Goal: Task Accomplishment & Management: Manage account settings

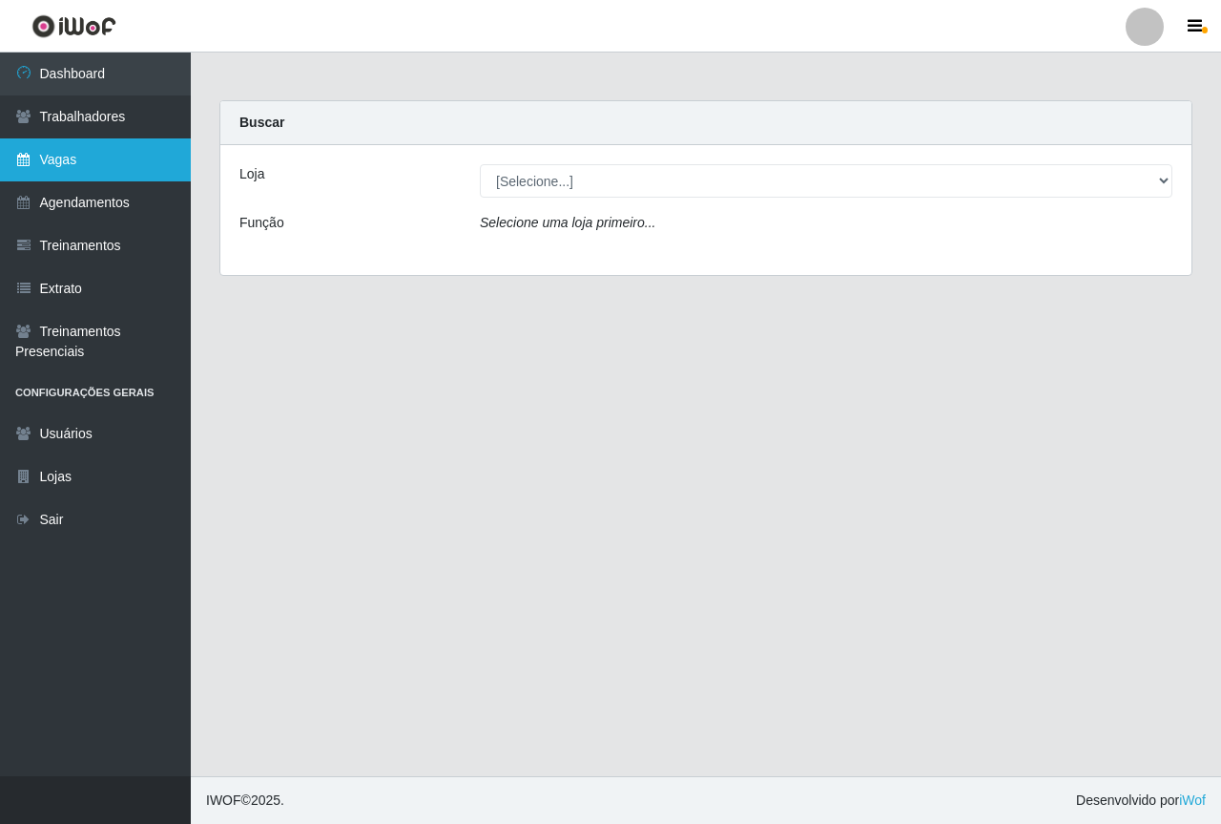
click at [112, 176] on link "Vagas" at bounding box center [95, 159] width 191 height 43
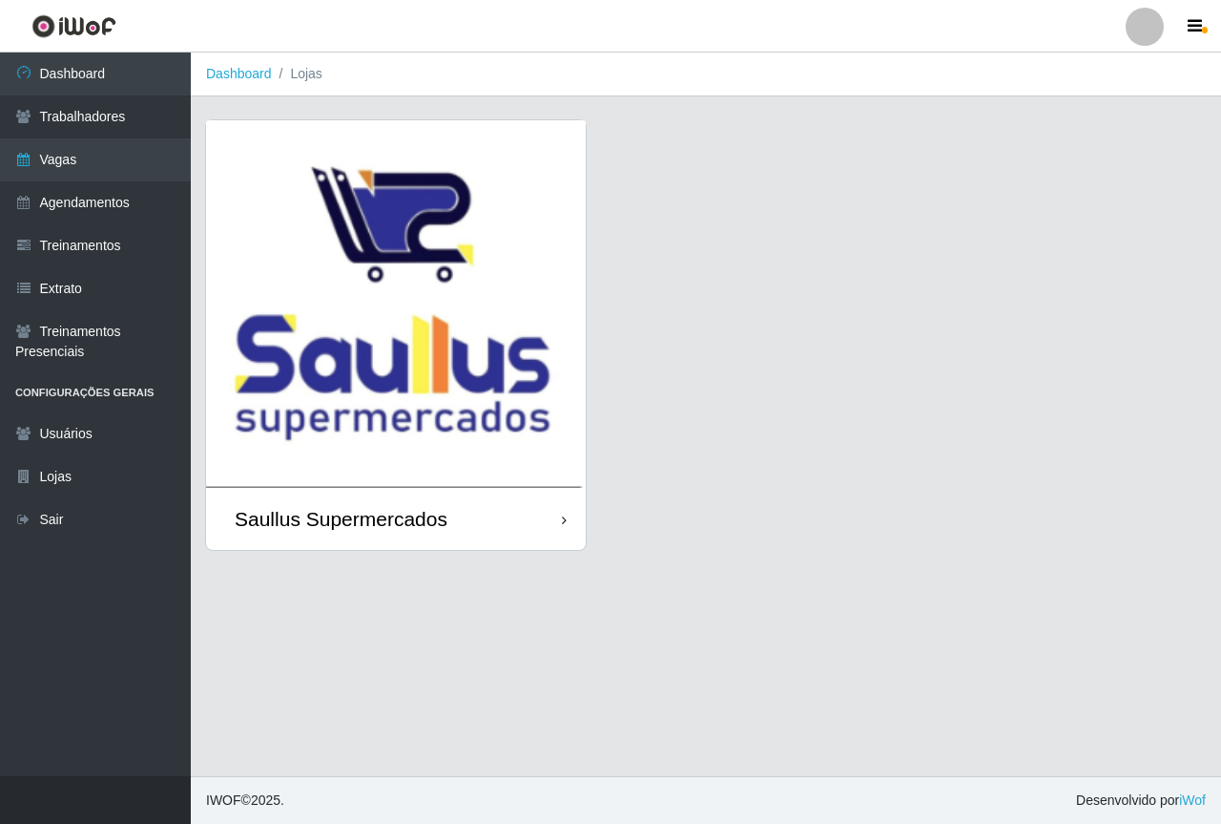
click at [419, 285] on img at bounding box center [396, 303] width 380 height 367
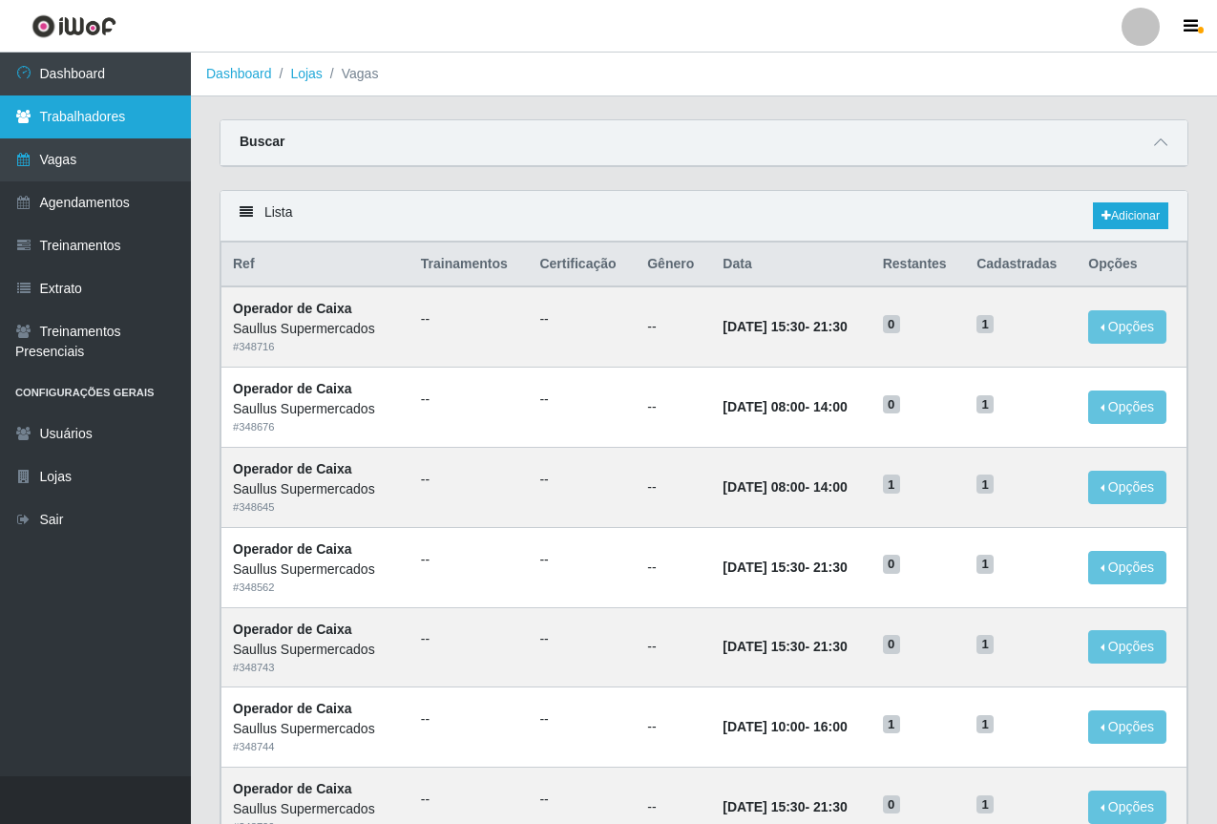
click at [105, 115] on link "Trabalhadores" at bounding box center [95, 116] width 191 height 43
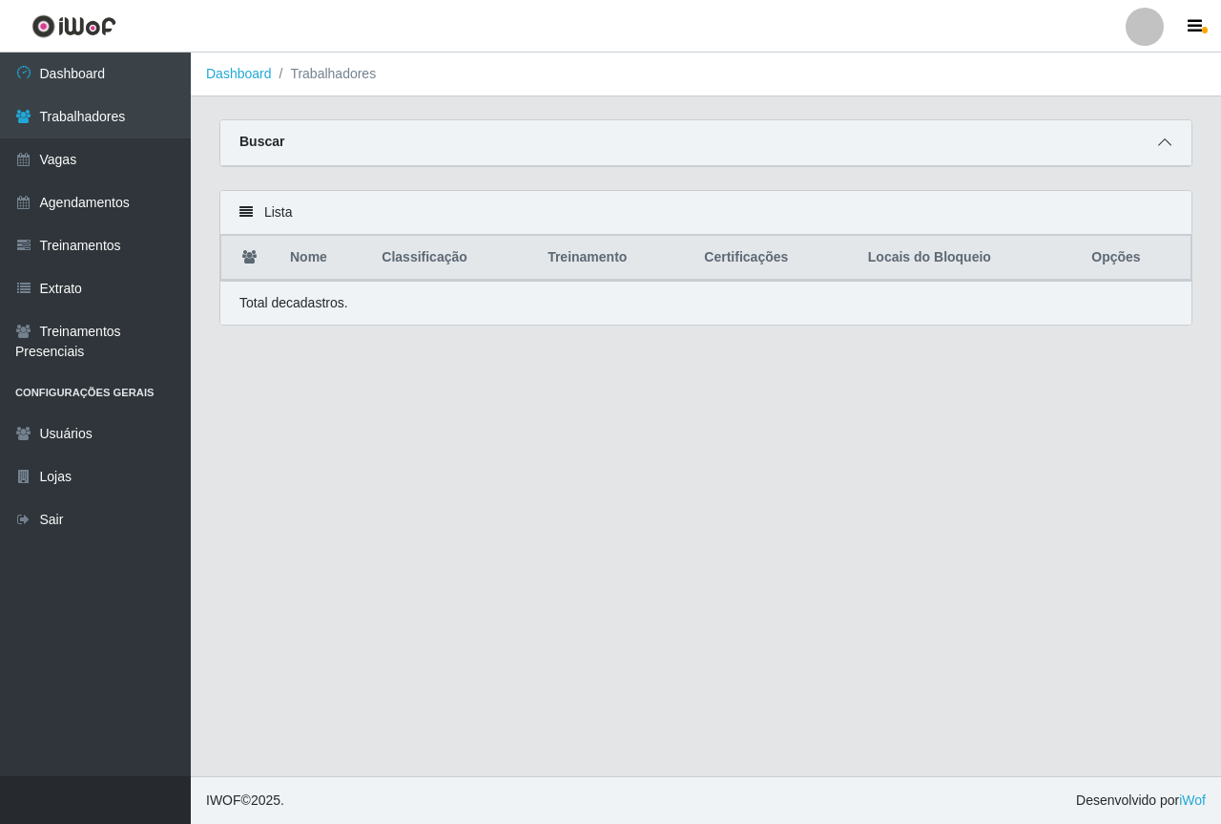
click at [1171, 146] on icon at bounding box center [1164, 142] width 13 height 13
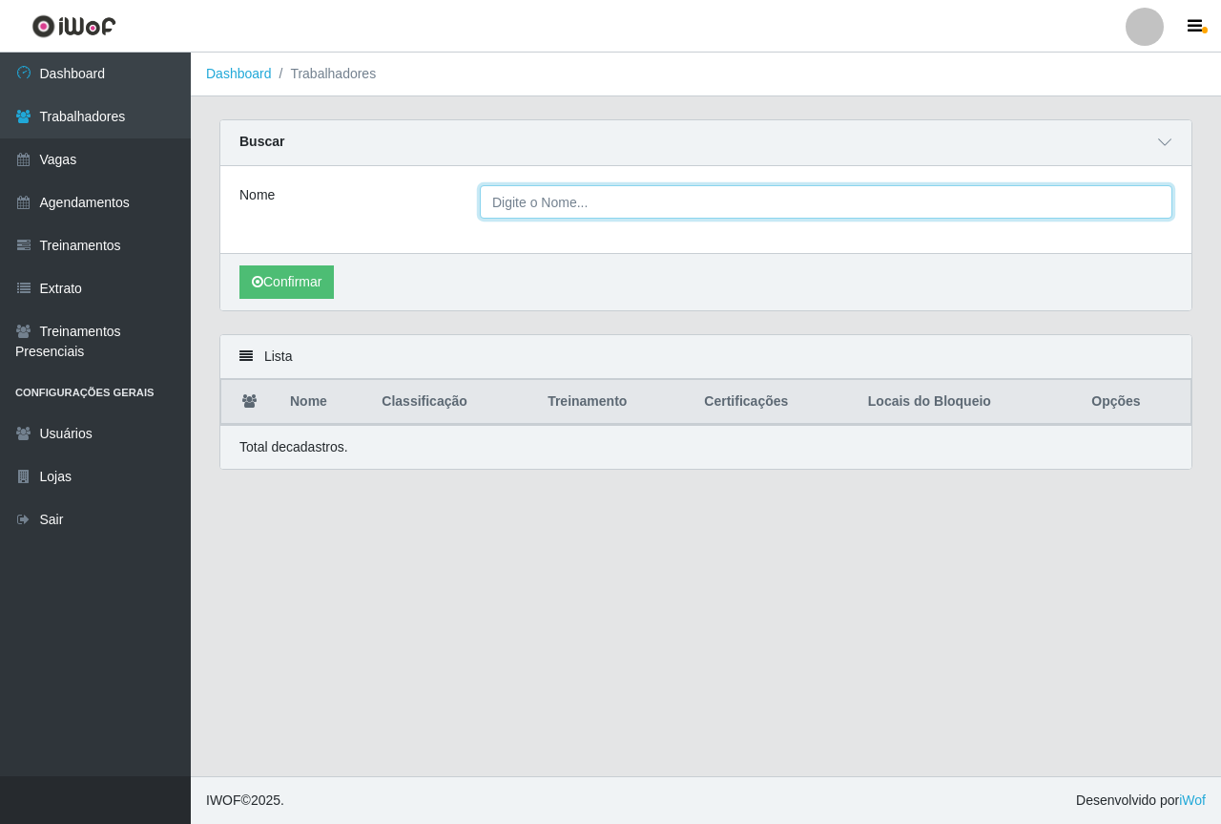
click at [605, 210] on input "Nome" at bounding box center [826, 201] width 693 height 33
type input "[PERSON_NAME]"
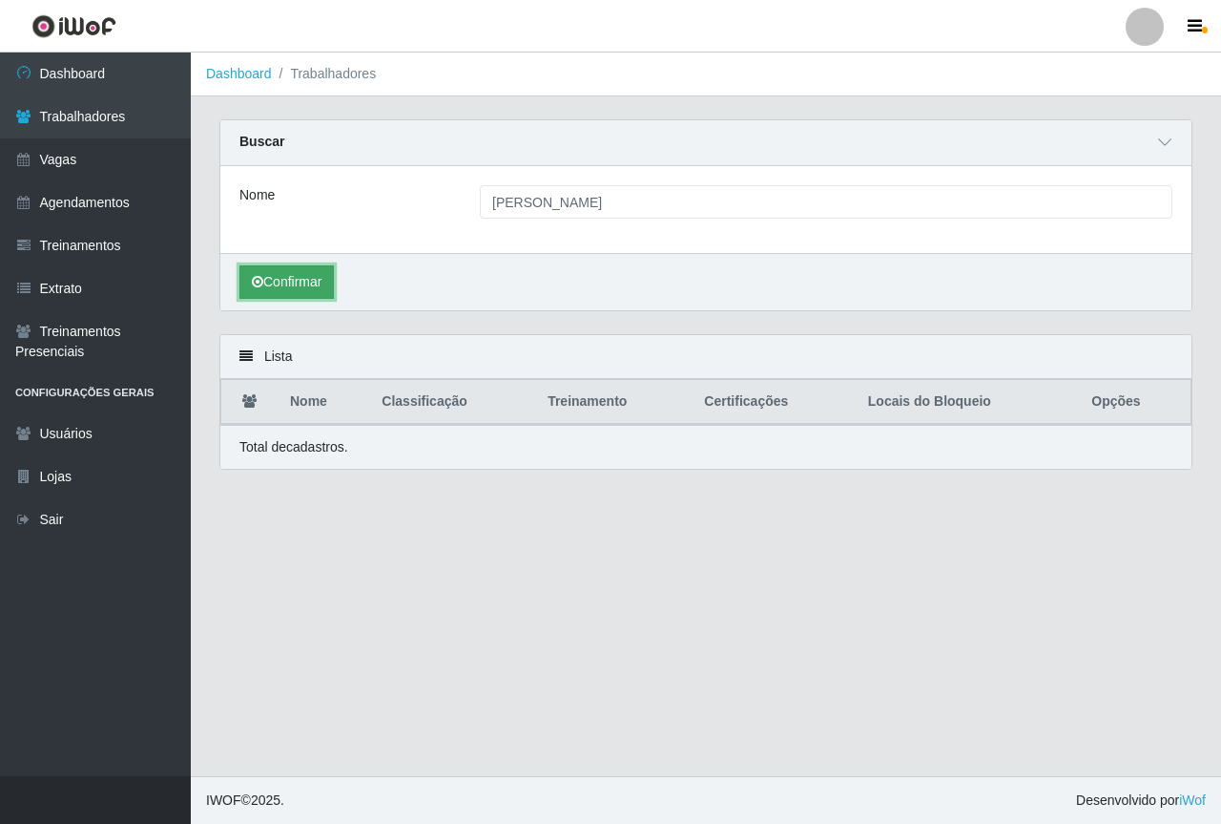
click at [304, 271] on button "Confirmar" at bounding box center [287, 281] width 94 height 33
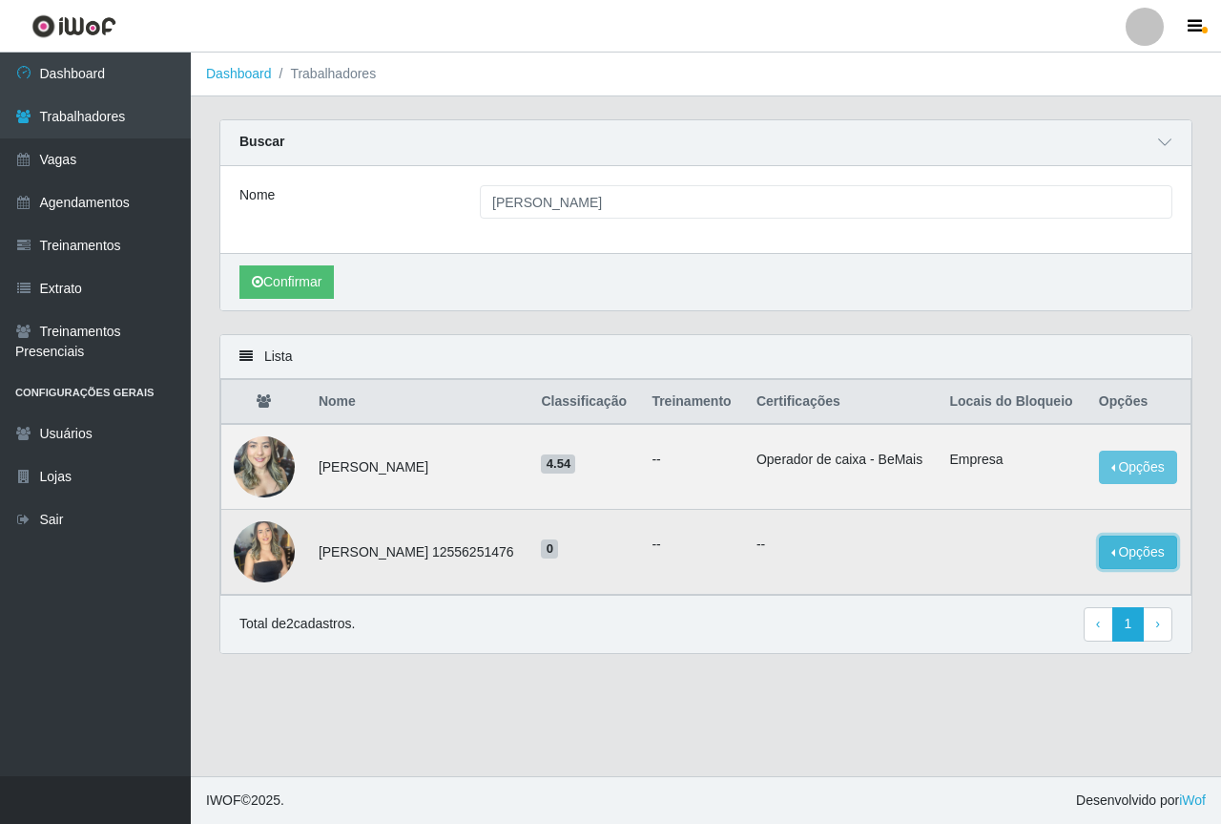
click at [1131, 569] on button "Opções" at bounding box center [1138, 551] width 78 height 33
click at [1027, 551] on button "Bloquear - Empresa" at bounding box center [1020, 531] width 154 height 40
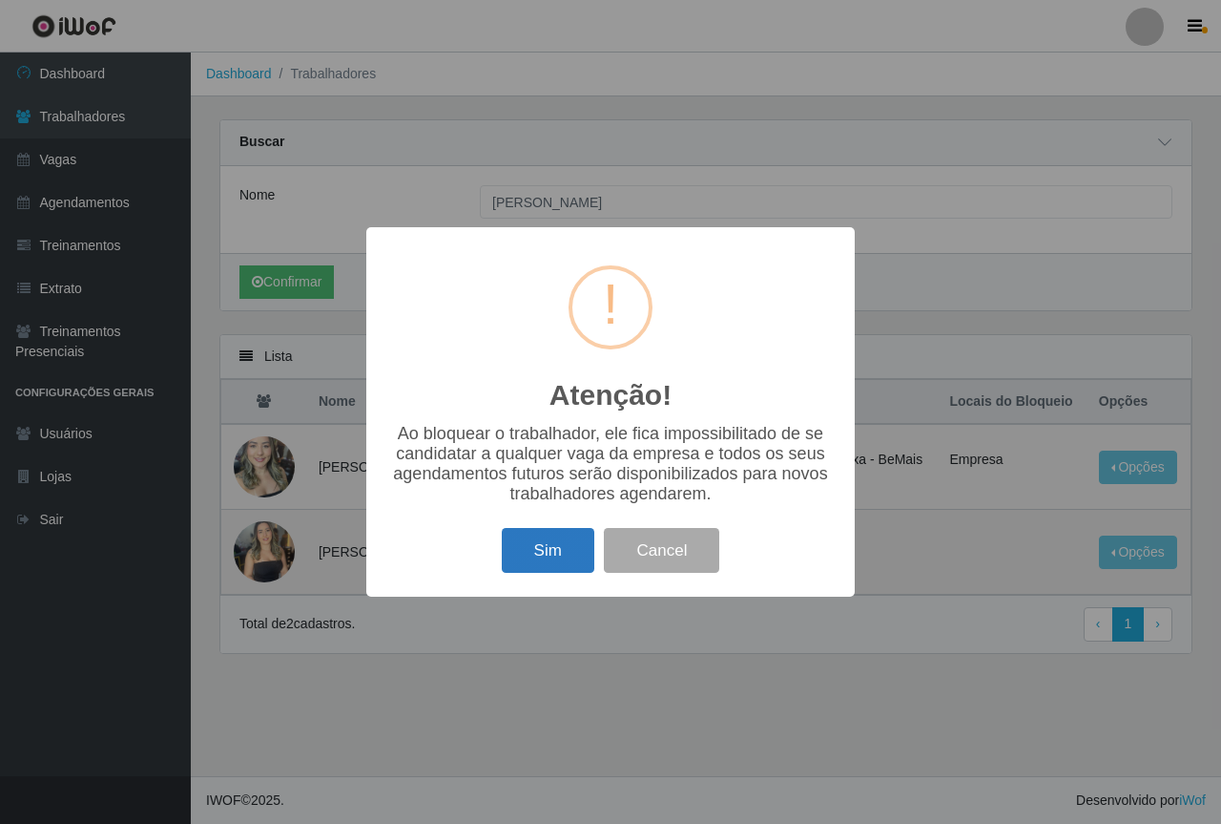
click at [569, 560] on button "Sim" at bounding box center [548, 550] width 93 height 45
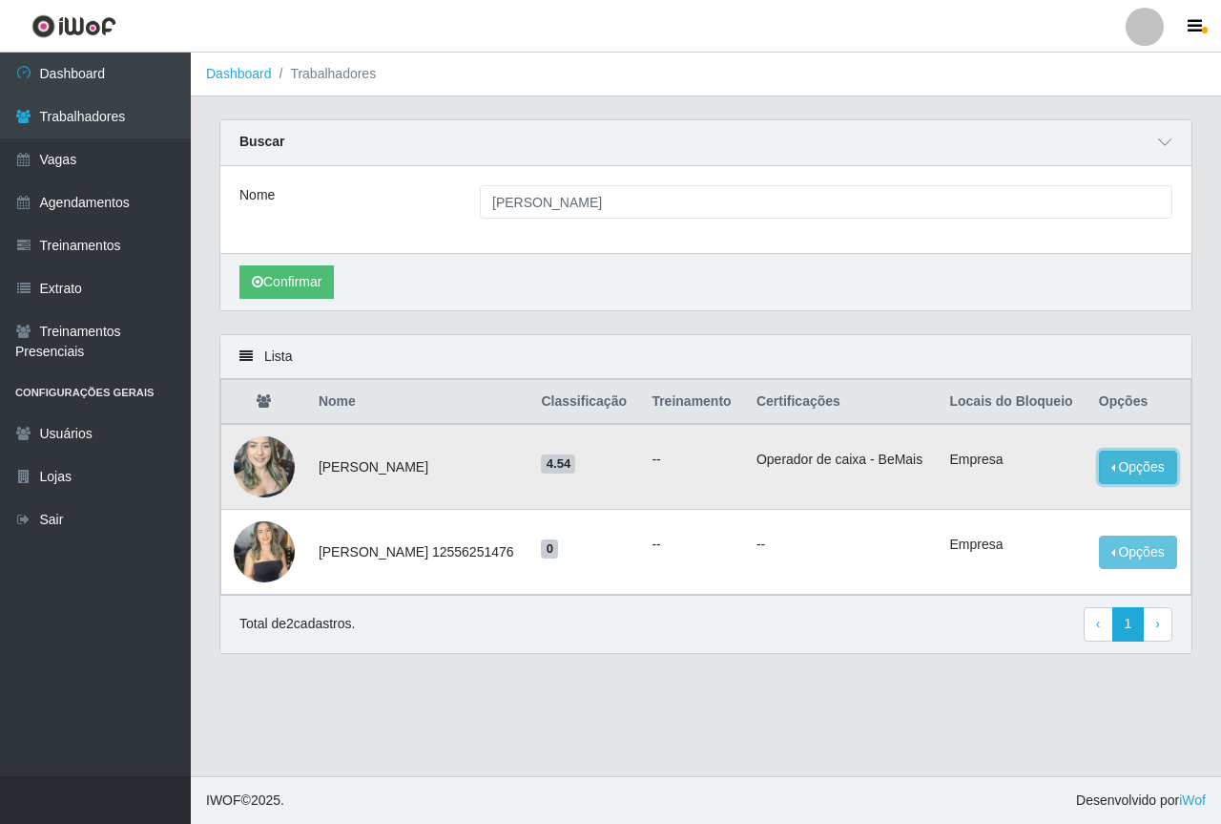
click at [1133, 484] on button "Opções" at bounding box center [1138, 466] width 78 height 33
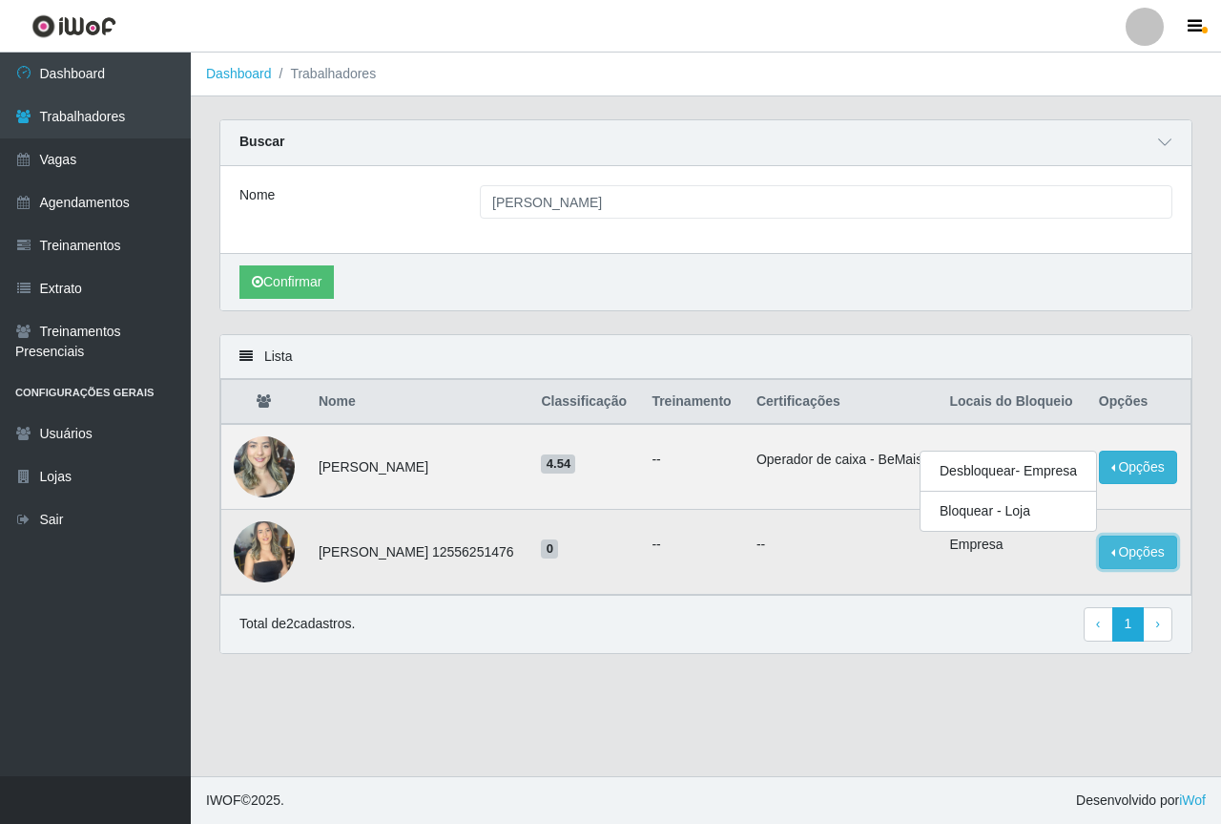
click at [1132, 563] on button "Opções" at bounding box center [1138, 551] width 78 height 33
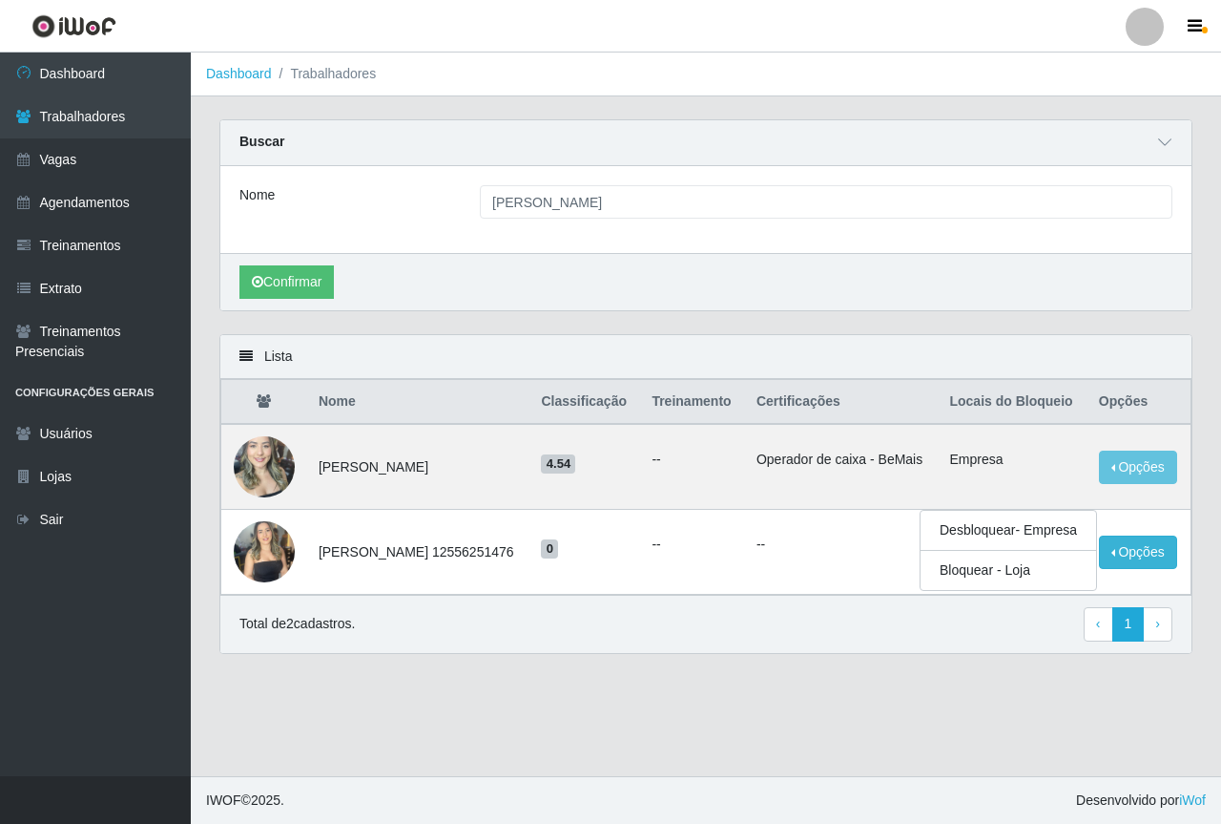
click at [988, 653] on div "Total de 2 cadastros. ‹ Previous 1 › Next" at bounding box center [705, 623] width 971 height 58
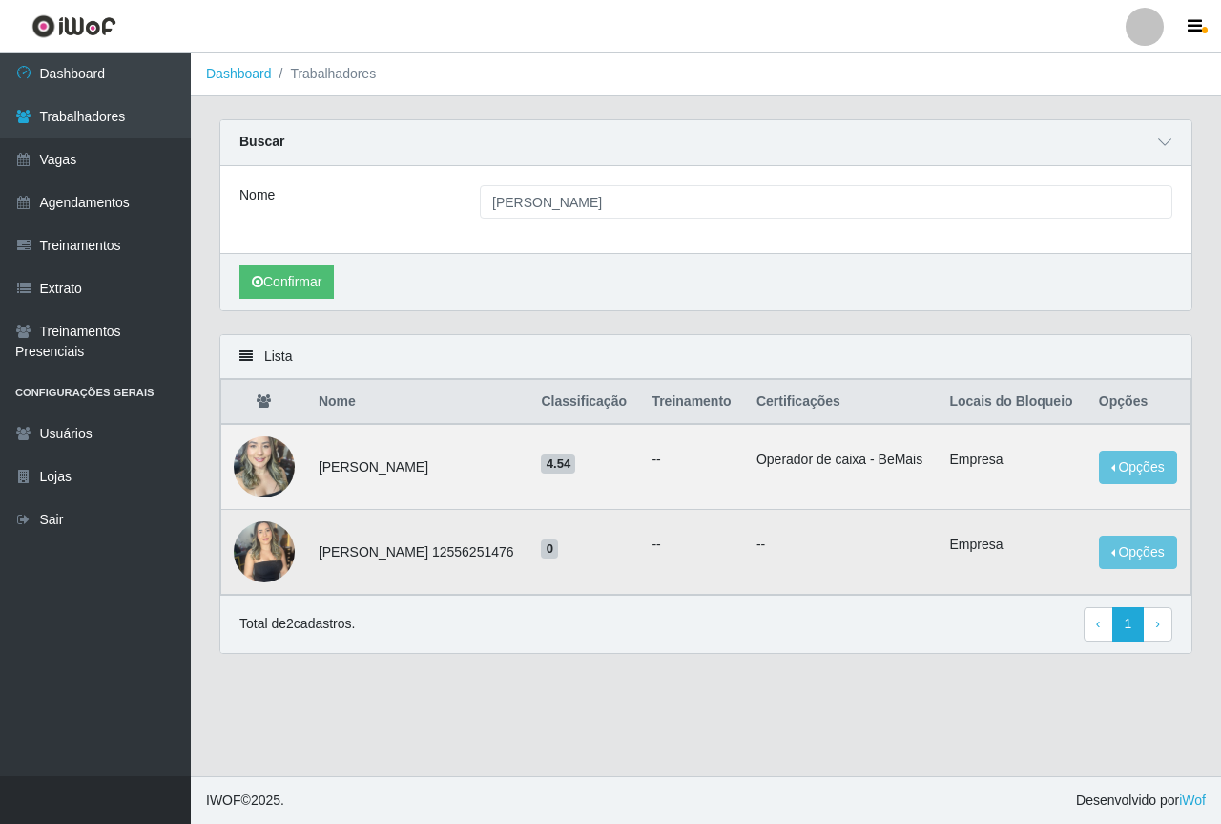
click at [1095, 577] on td "Opções Desbloquear - Empresa Bloquear - [GEOGRAPHIC_DATA]" at bounding box center [1140, 552] width 104 height 85
click at [1110, 569] on button "Opções" at bounding box center [1138, 551] width 78 height 33
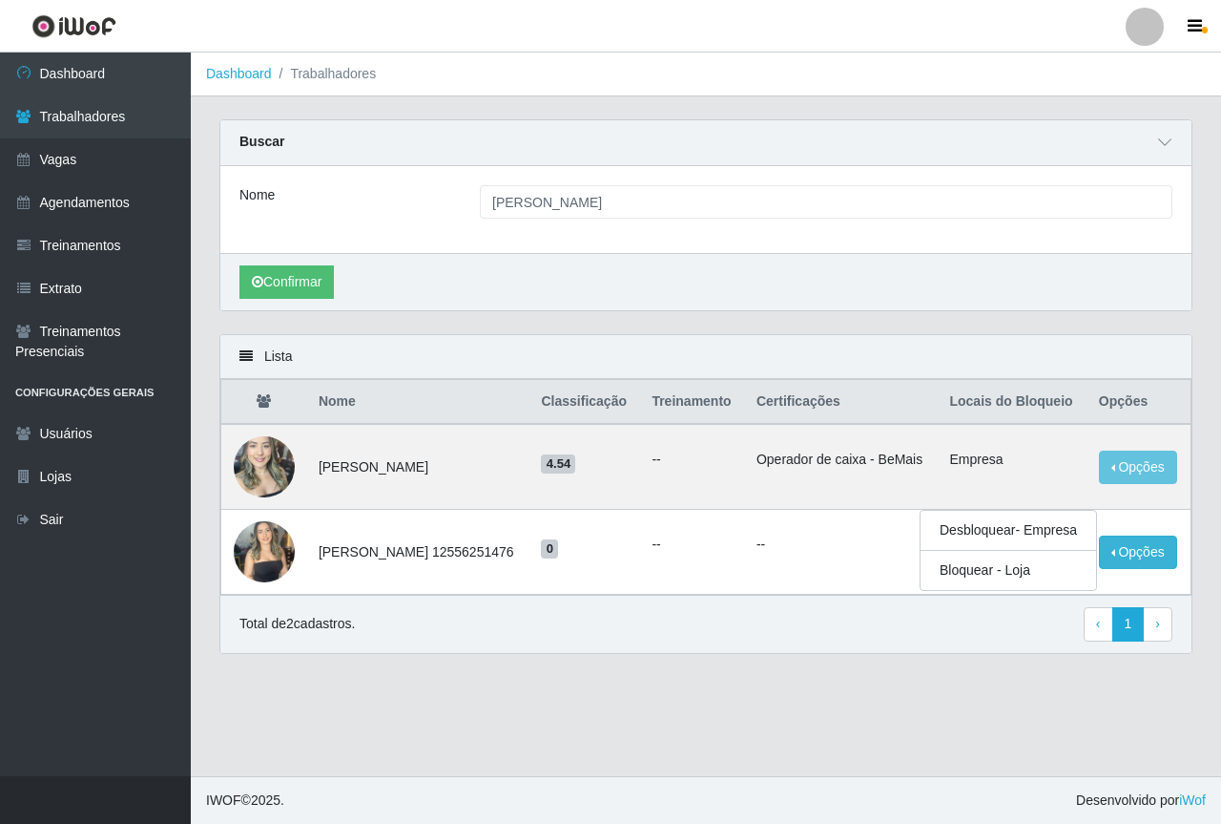
click at [993, 717] on main "Dashboard Trabalhadores Carregando... Buscar Nome [PERSON_NAME] Confirmar Lista…" at bounding box center [706, 413] width 1031 height 723
click at [1111, 484] on button "Opções" at bounding box center [1138, 466] width 78 height 33
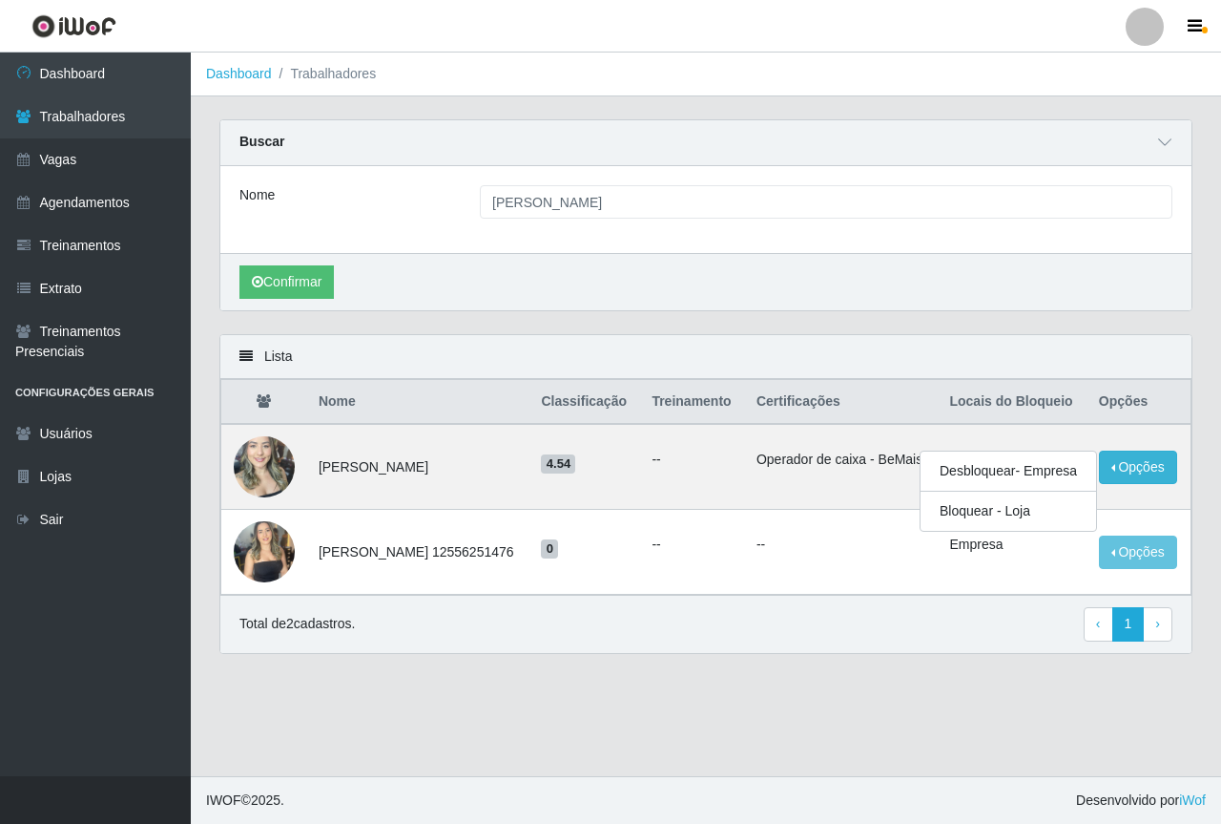
click at [969, 677] on div "Lista Nome Classificação Treinamento Certificações Locais do Bloqueio Opções [P…" at bounding box center [706, 505] width 1002 height 343
